Goal: Task Accomplishment & Management: Manage account settings

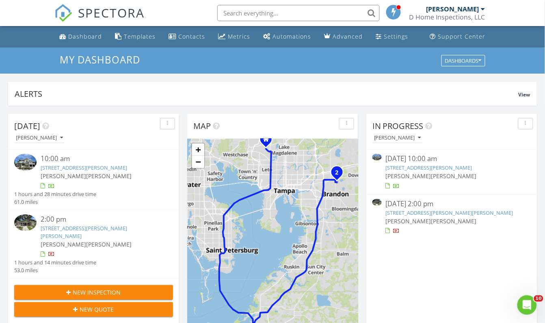
click at [71, 226] on link "205 W Wheeler Rd, Seffner, FL 33584" at bounding box center [84, 231] width 87 height 15
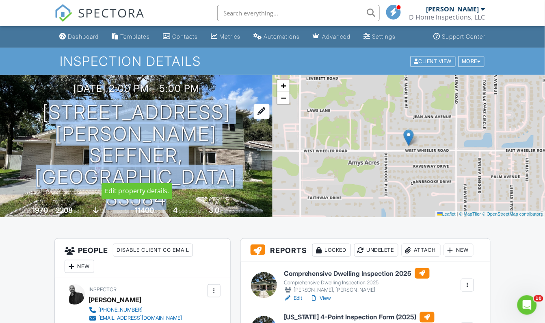
drag, startPoint x: 42, startPoint y: 149, endPoint x: 231, endPoint y: 149, distance: 188.5
click at [231, 149] on h1 "205 W Wheeler Rd Seffner, FL 33584" at bounding box center [136, 155] width 247 height 107
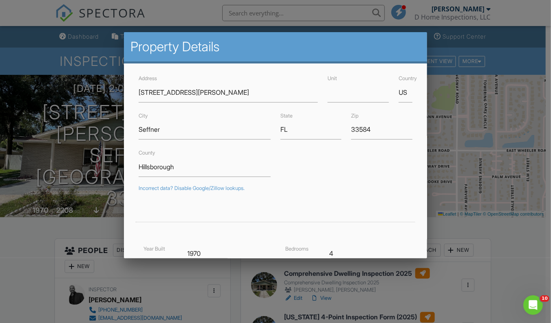
click at [508, 236] on div at bounding box center [275, 160] width 551 height 403
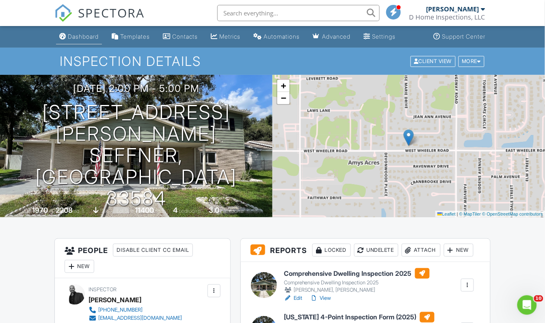
click at [72, 36] on div "Dashboard" at bounding box center [83, 36] width 31 height 7
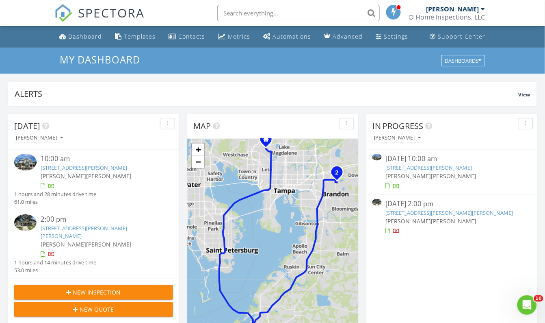
click at [76, 166] on link "[STREET_ADDRESS][PERSON_NAME]" at bounding box center [84, 167] width 87 height 7
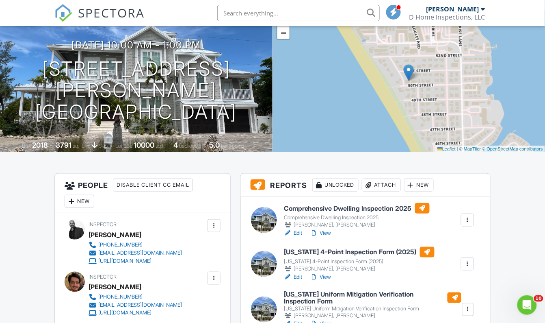
scroll to position [111, 0]
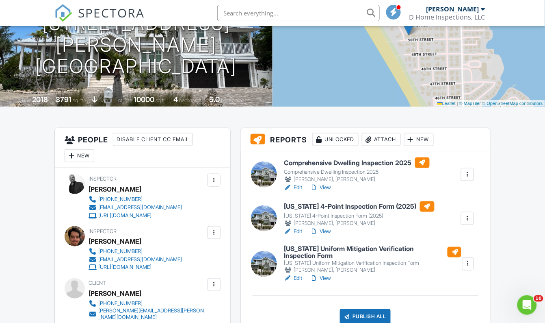
click at [326, 187] on link "View" at bounding box center [320, 187] width 21 height 8
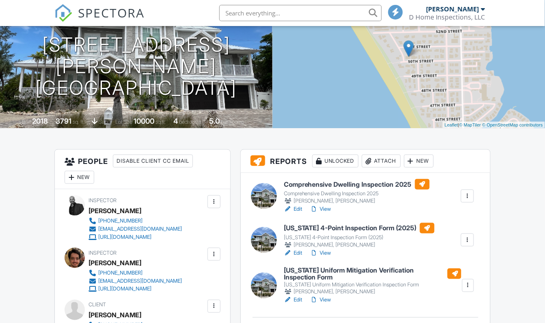
scroll to position [111, 0]
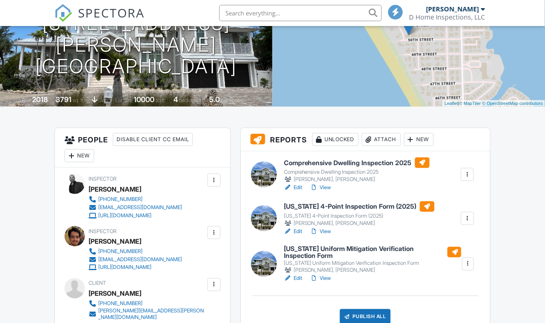
click at [326, 228] on link "View" at bounding box center [320, 231] width 21 height 8
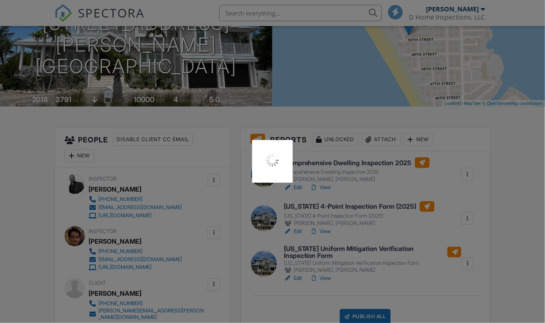
scroll to position [0, 0]
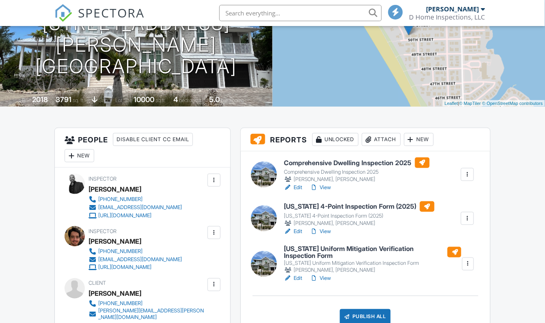
click at [324, 184] on link "View" at bounding box center [320, 187] width 21 height 8
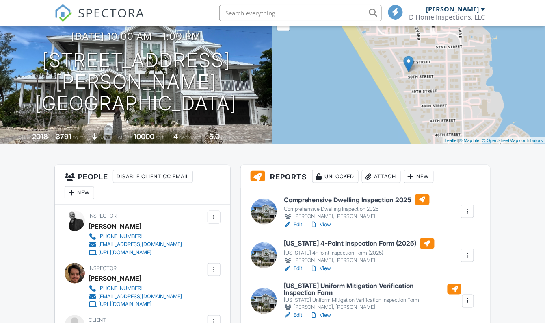
click at [327, 266] on link "View" at bounding box center [320, 268] width 21 height 8
click at [326, 266] on link "View" at bounding box center [320, 268] width 21 height 8
click at [330, 226] on link "View" at bounding box center [320, 224] width 21 height 8
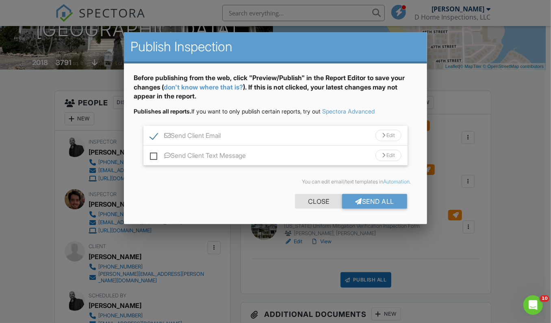
click at [315, 202] on div "Close" at bounding box center [318, 201] width 47 height 15
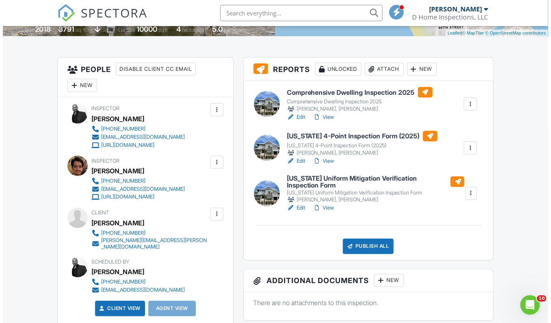
scroll to position [189, 0]
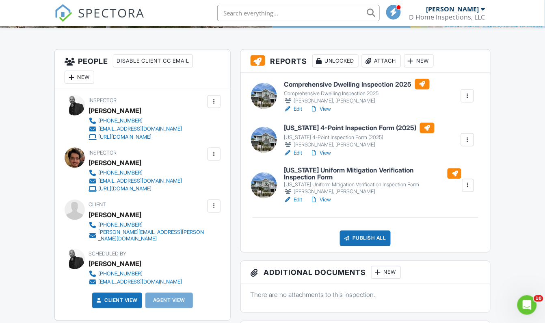
click at [87, 77] on div "New" at bounding box center [80, 77] width 30 height 13
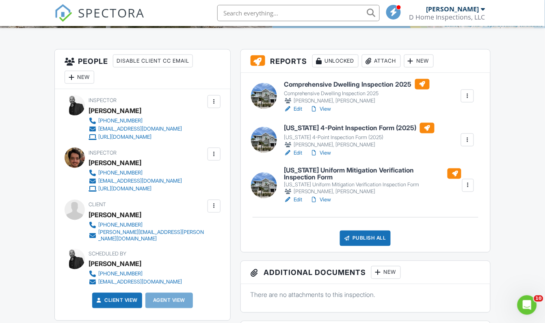
click at [86, 74] on div "New" at bounding box center [80, 77] width 30 height 13
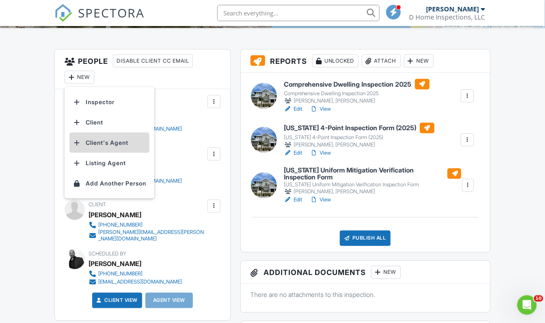
click at [98, 142] on li "Client's Agent" at bounding box center [109, 142] width 80 height 20
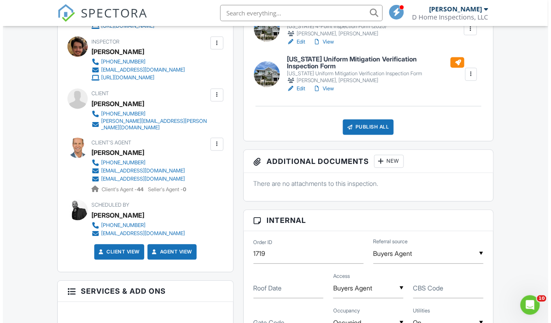
scroll to position [226, 0]
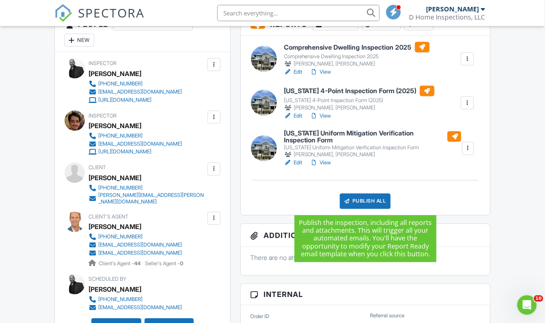
click at [369, 199] on div "Publish All" at bounding box center [365, 200] width 51 height 15
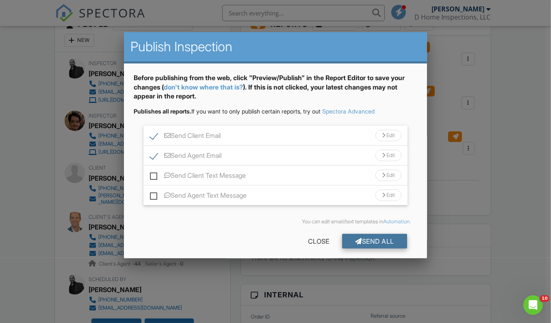
click at [373, 242] on div "Send All" at bounding box center [374, 241] width 65 height 15
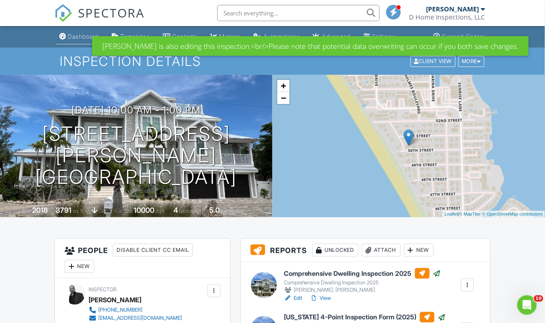
click at [82, 32] on link "Dashboard" at bounding box center [79, 36] width 46 height 15
